Goal: Transaction & Acquisition: Purchase product/service

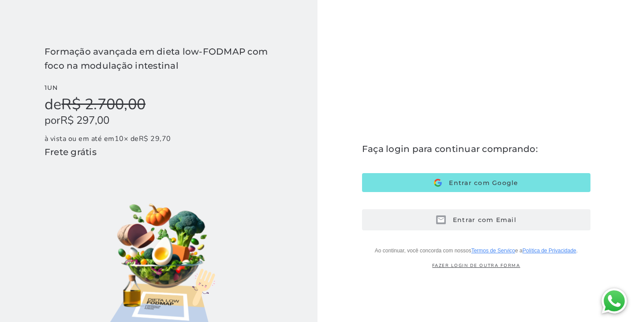
click at [471, 216] on span "Entrar com Email" at bounding box center [481, 220] width 71 height 8
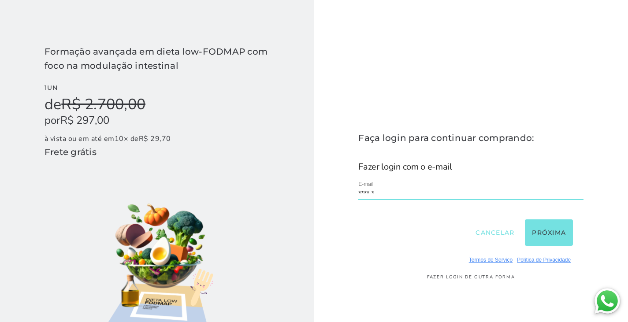
type input "**********"
click at [558, 228] on button "Próxima" at bounding box center [549, 233] width 48 height 26
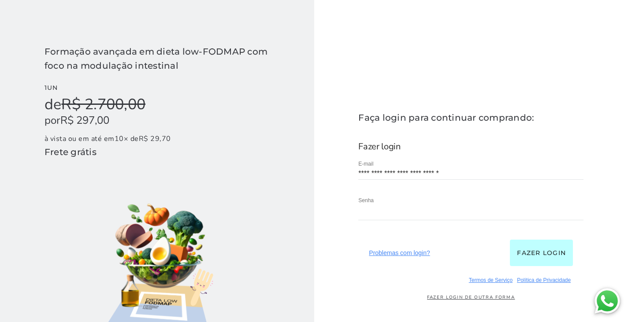
click at [558, 256] on button "Fazer login" at bounding box center [541, 253] width 63 height 26
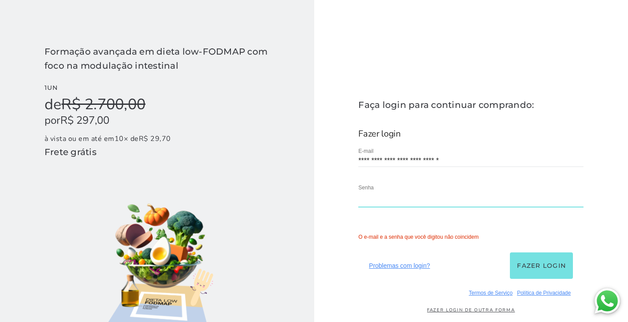
click at [326, 198] on div "**********" at bounding box center [471, 205] width 314 height 411
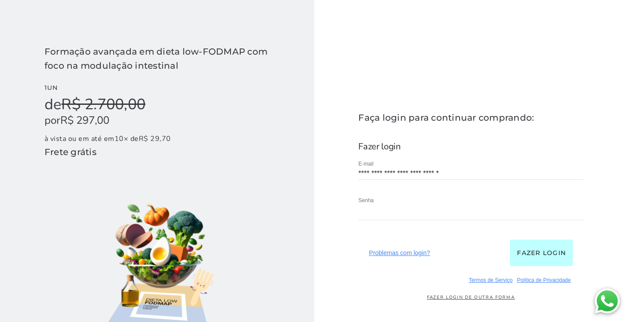
click at [544, 250] on button "Fazer login" at bounding box center [541, 253] width 63 height 26
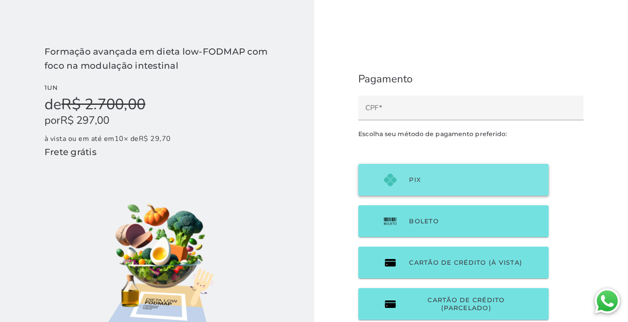
scroll to position [44, 0]
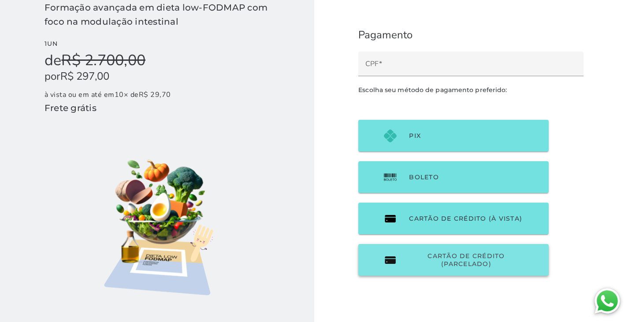
click at [478, 261] on span "Cartão de Crédito (parcelado)" at bounding box center [466, 260] width 114 height 16
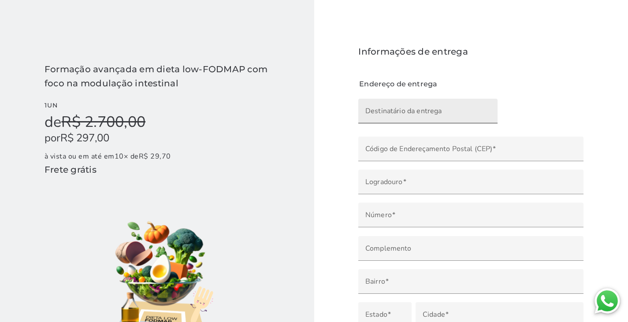
click at [433, 114] on input "Destinatário da entrega" at bounding box center [428, 114] width 125 height 12
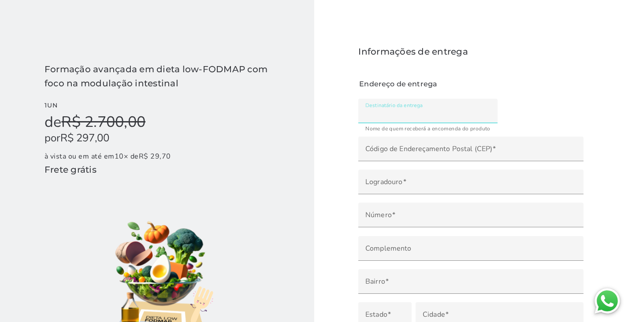
click at [554, 123] on fieldset "Endereço de entrega" at bounding box center [470, 202] width 225 height 249
click at [433, 116] on input "Destinatário da entrega" at bounding box center [428, 114] width 125 height 12
type input "a"
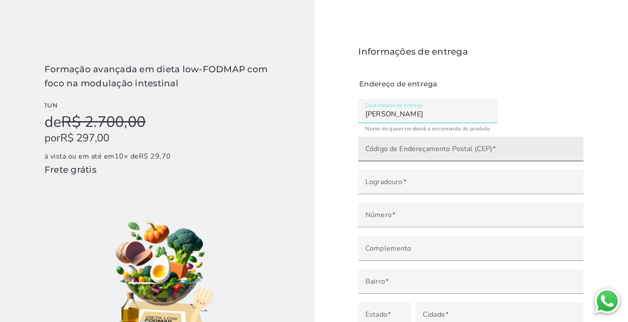
type input "Amanda Valéria Moraes Verde Maia"
type mwc-textfield "Amanda Valéria Moraes Verde Maia"
click at [426, 150] on input "Código de Endereçamento Postal (CEP)" at bounding box center [471, 152] width 211 height 12
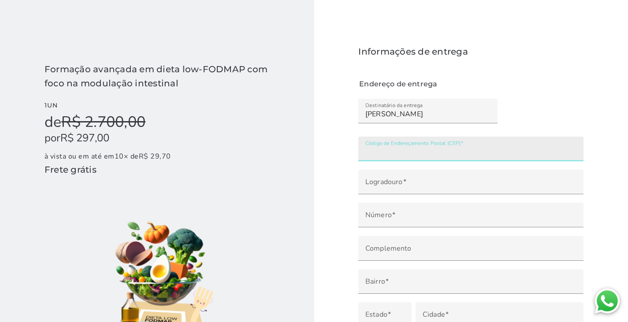
type input "65043-360"
type mwc-textfield "65043-360"
type input "Avenida Um"
type mwc-textfield "Avenida Um"
type input "**"
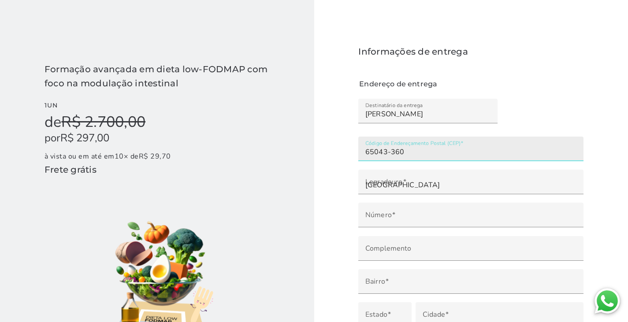
type mwc-textfield "01"
type input "Quadra 33"
type mwc-textfield "Quadra 33"
type input "COHEB do Sacavém"
type mwc-textfield "COHEB do Sacavém"
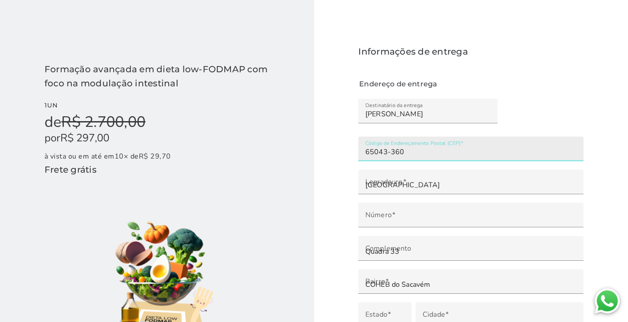
type input "São Luís"
type mwc-textfield "São Luís"
type input "MA"
type mwc-textfield "MA"
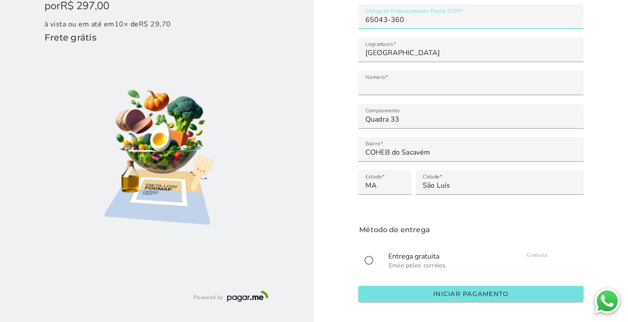
scroll to position [157, 0]
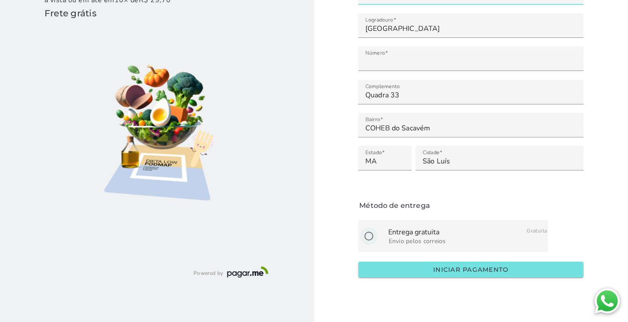
click at [370, 238] on input "radio" at bounding box center [368, 236] width 21 height 21
radio input "****"
type mwc-radio "on"
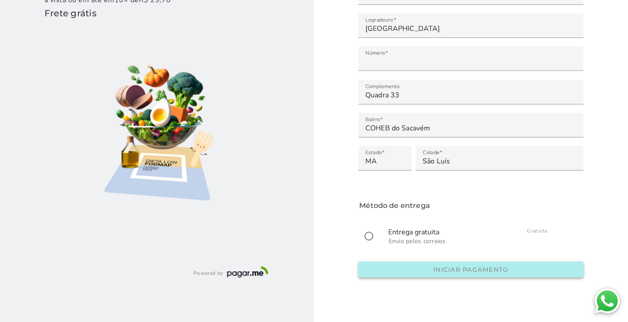
click at [0, 0] on slot "Iniciar pagamento" at bounding box center [0, 0] width 0 height 0
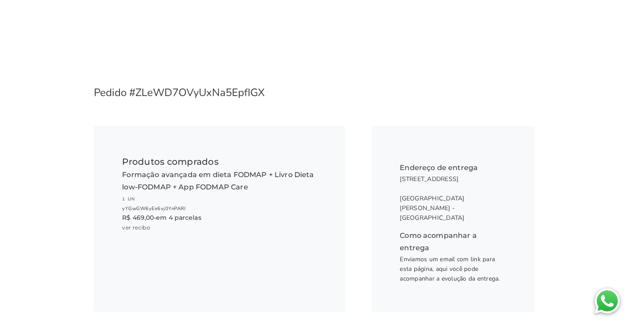
scroll to position [44, 0]
